Goal: Task Accomplishment & Management: Use online tool/utility

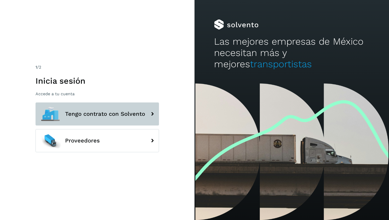
click at [123, 106] on button "Tengo contrato con Solvento" at bounding box center [96, 114] width 123 height 23
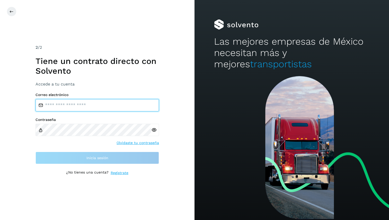
click at [95, 106] on input "email" at bounding box center [96, 105] width 123 height 12
paste input "**********"
type input "**********"
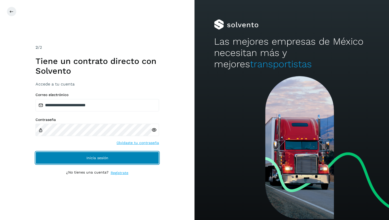
click at [106, 159] on span "Inicia sesión" at bounding box center [97, 158] width 22 height 4
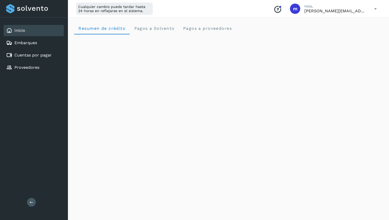
click at [377, 10] on icon at bounding box center [375, 9] width 11 height 11
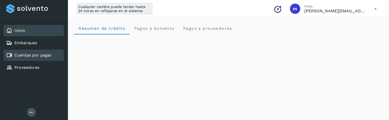
click at [48, 55] on link "Cuentas por pagar" at bounding box center [32, 55] width 37 height 5
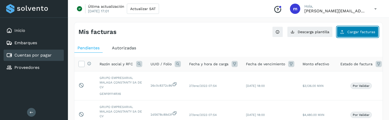
click at [355, 34] on button "Cargar facturas" at bounding box center [358, 31] width 42 height 11
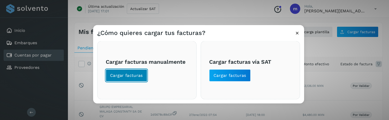
click at [136, 72] on button "Cargar facturas" at bounding box center [126, 75] width 41 height 12
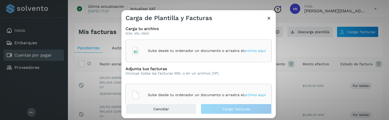
click at [201, 52] on p "Sube desde tu ordenador un documento o arrastra el archivo aquí" at bounding box center [207, 51] width 118 height 4
click at [177, 56] on div "Sube desde tu ordenador un documento o arrastra el archivo aquí" at bounding box center [198, 51] width 134 height 14
click at [159, 93] on p "Sube desde tu ordenador un documento o arrastra el archivo aquí" at bounding box center [207, 95] width 118 height 4
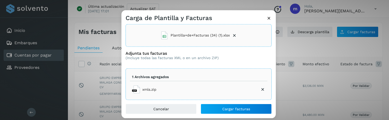
scroll to position [20, 0]
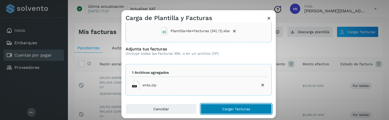
click at [219, 110] on button "Cargar facturas" at bounding box center [236, 109] width 71 height 10
click at [210, 107] on button "Cargar facturas" at bounding box center [236, 109] width 71 height 10
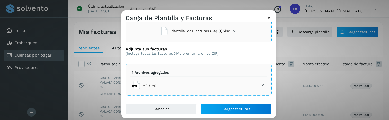
click at [162, 88] on li "xmls.zip" at bounding box center [198, 85] width 137 height 12
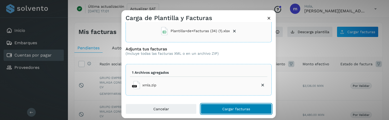
click at [239, 109] on span "Cargar facturas" at bounding box center [236, 109] width 28 height 4
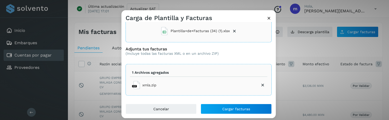
click at [179, 99] on div "Carga tu archivo (csv, xls, xlsx) Plantilla+de+Facturas (34) (1).xlsx Adjunta t…" at bounding box center [198, 63] width 154 height 82
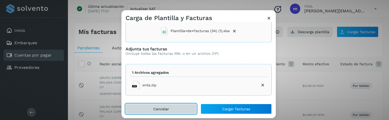
click at [176, 111] on button "Cancelar" at bounding box center [161, 109] width 71 height 10
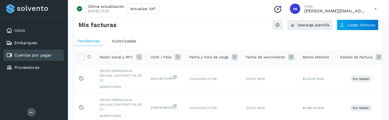
scroll to position [0, 0]
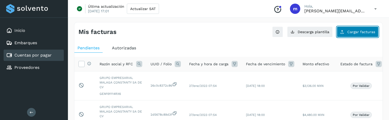
click at [365, 36] on button "Cargar facturas" at bounding box center [358, 31] width 42 height 11
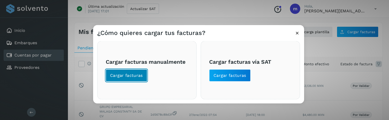
click at [134, 78] on button "Cargar facturas" at bounding box center [126, 75] width 41 height 12
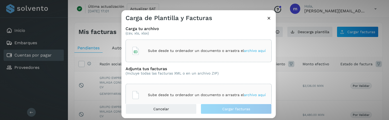
click at [221, 49] on p "Sube desde tu ordenador un documento o arrastra el archivo aquí" at bounding box center [207, 51] width 118 height 4
click at [192, 57] on div "Sube desde tu ordenador un documento o arrastra el archivo aquí" at bounding box center [198, 51] width 134 height 14
click at [186, 88] on div "Sube desde tu ordenador un documento o arrastra el archivo aquí" at bounding box center [198, 95] width 134 height 14
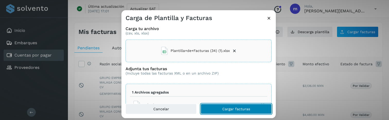
click at [225, 110] on span "Cargar facturas" at bounding box center [236, 109] width 28 height 4
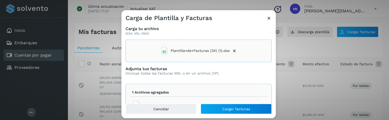
scroll to position [20, 0]
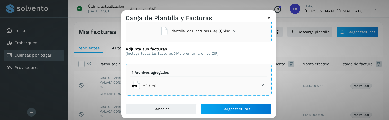
click at [260, 84] on li "xmls.zip" at bounding box center [198, 85] width 137 height 12
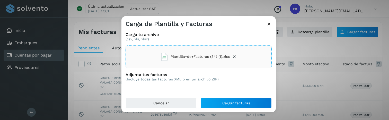
click at [194, 77] on h3 "Adjunta tus facturas" at bounding box center [172, 74] width 93 height 5
click at [193, 80] on p "(Incluye todas las facturas XML o en un archivo ZIP)" at bounding box center [172, 79] width 93 height 4
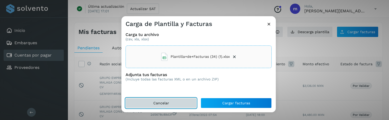
click at [183, 101] on button "Cancelar" at bounding box center [161, 103] width 71 height 10
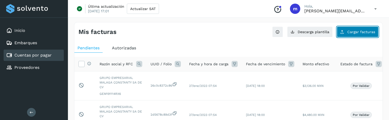
click at [349, 31] on span "Cargar facturas" at bounding box center [361, 32] width 28 height 4
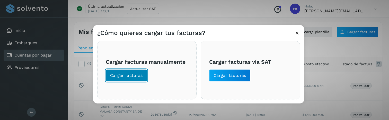
click at [138, 76] on span "Cargar facturas" at bounding box center [126, 76] width 33 height 6
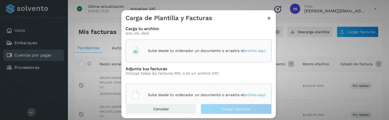
click at [211, 49] on p "Sube desde tu ordenador un documento o arrastra el archivo aquí" at bounding box center [207, 51] width 118 height 4
click at [208, 91] on div "Sube desde tu ordenador un documento o arrastra el archivo aquí" at bounding box center [198, 95] width 134 height 14
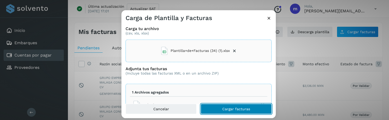
click at [259, 108] on button "Cargar facturas" at bounding box center [236, 109] width 71 height 10
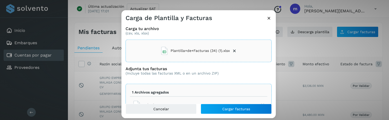
click at [208, 81] on div "Adjunta tus facturas (Incluye todas las facturas XML o en un archivo ZIP)" at bounding box center [199, 74] width 146 height 17
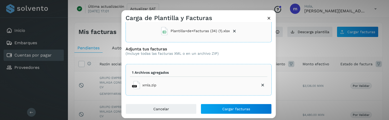
click at [263, 84] on icon at bounding box center [262, 85] width 5 height 5
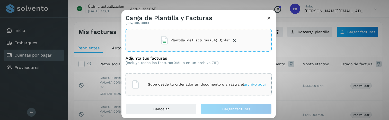
click at [224, 85] on p "Sube desde tu ordenador un documento o arrastra el archivo aquí" at bounding box center [207, 84] width 118 height 4
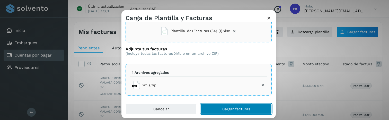
click at [227, 111] on button "Cargar facturas" at bounding box center [236, 109] width 71 height 10
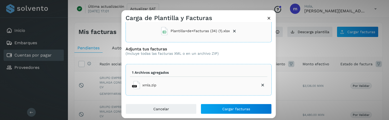
click at [235, 30] on icon at bounding box center [234, 30] width 5 height 5
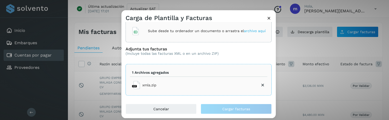
click at [233, 30] on p "Sube desde tu ordenador un documento o arrastra el archivo aquí" at bounding box center [207, 31] width 118 height 4
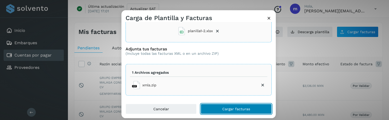
click at [218, 111] on button "Cargar facturas" at bounding box center [236, 109] width 71 height 10
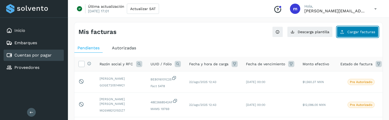
click at [371, 34] on span "Cargar facturas" at bounding box center [361, 32] width 28 height 4
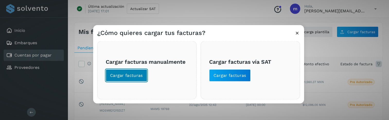
click at [144, 73] on button "Cargar facturas" at bounding box center [126, 75] width 41 height 12
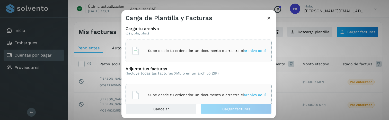
click at [170, 54] on div "Sube desde tu ordenador un documento o arrastra el archivo aquí" at bounding box center [198, 51] width 134 height 14
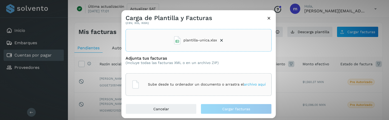
click at [219, 82] on p "Sube desde tu ordenador un documento o arrastra el archivo aquí" at bounding box center [207, 84] width 118 height 4
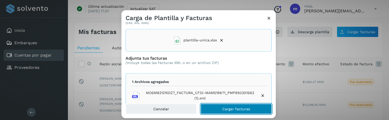
click at [234, 109] on span "Cargar facturas" at bounding box center [236, 109] width 28 height 4
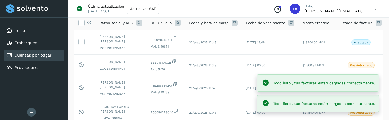
scroll to position [38, 0]
